Goal: Check status: Check status

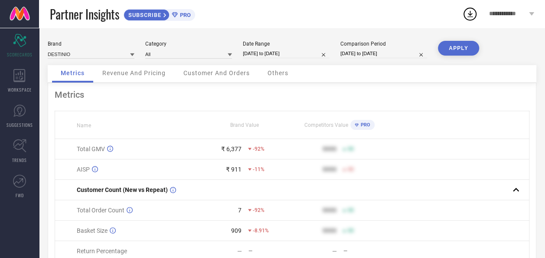
click at [272, 55] on input "[DATE] to [DATE]" at bounding box center [286, 53] width 87 height 9
select select "8"
select select "2025"
select select "9"
select select "2025"
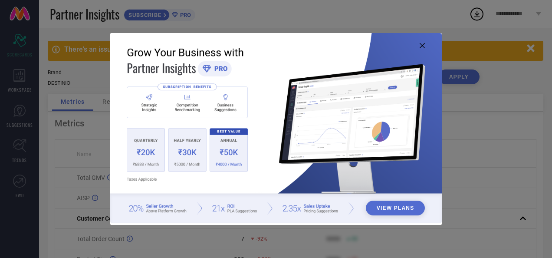
click at [422, 47] on icon at bounding box center [422, 45] width 5 height 5
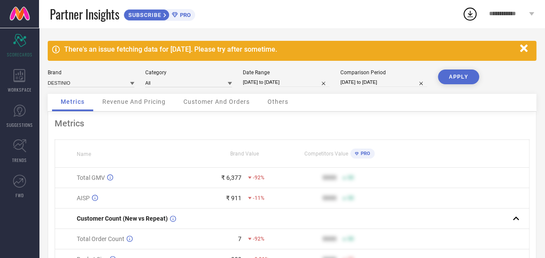
select select "8"
select select "2025"
select select "9"
select select "2025"
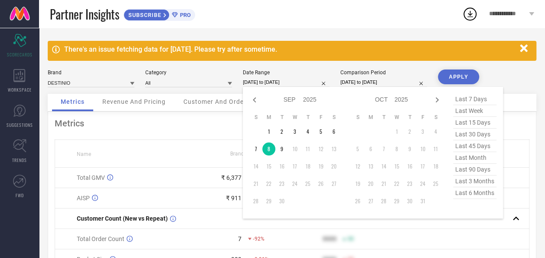
click at [266, 80] on input "[DATE] to [DATE]" at bounding box center [286, 82] width 87 height 9
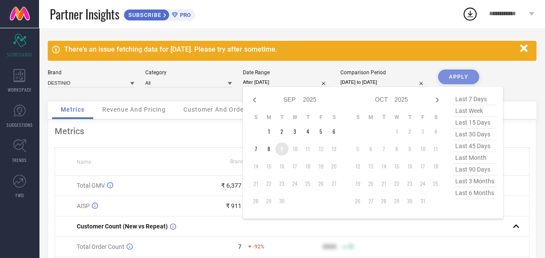
click at [281, 150] on td "9" at bounding box center [282, 148] width 13 height 13
type input "09-09-2025 to 09-09-2025"
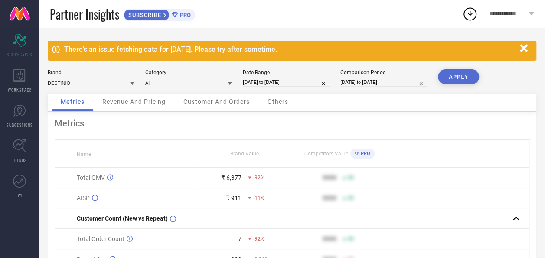
click at [469, 79] on button "APPLY" at bounding box center [458, 76] width 41 height 15
click at [278, 82] on input "09-09-2025 to 09-09-2025" at bounding box center [286, 82] width 87 height 9
select select "8"
select select "2025"
select select "9"
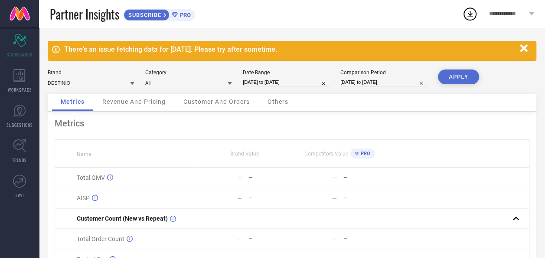
select select "2025"
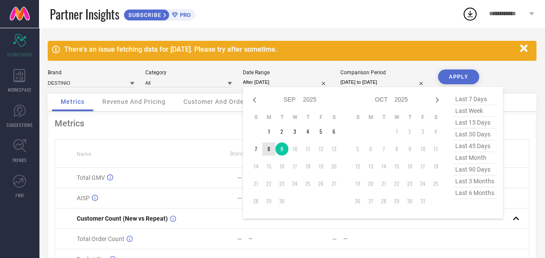
click at [271, 149] on td "8" at bounding box center [268, 148] width 13 height 13
type input "[DATE] to [DATE]"
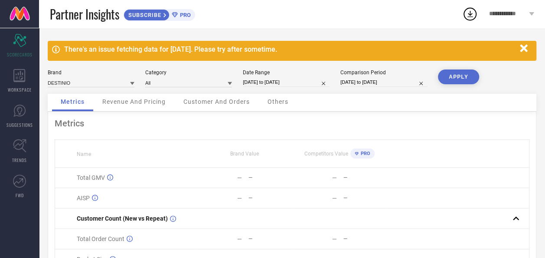
click at [469, 75] on button "APPLY" at bounding box center [458, 76] width 41 height 15
select select "8"
select select "2025"
select select "9"
select select "2025"
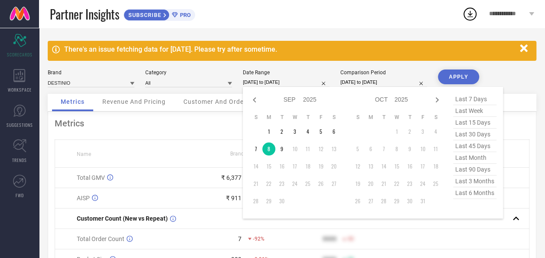
click at [277, 83] on input "[DATE] to [DATE]" at bounding box center [286, 82] width 87 height 9
click at [282, 148] on td "9" at bounding box center [282, 148] width 13 height 13
type input "09-09-2025 to 09-09-2025"
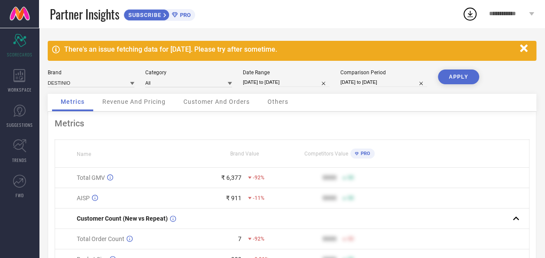
click at [469, 73] on button "APPLY" at bounding box center [458, 76] width 41 height 15
